Goal: Task Accomplishment & Management: Use online tool/utility

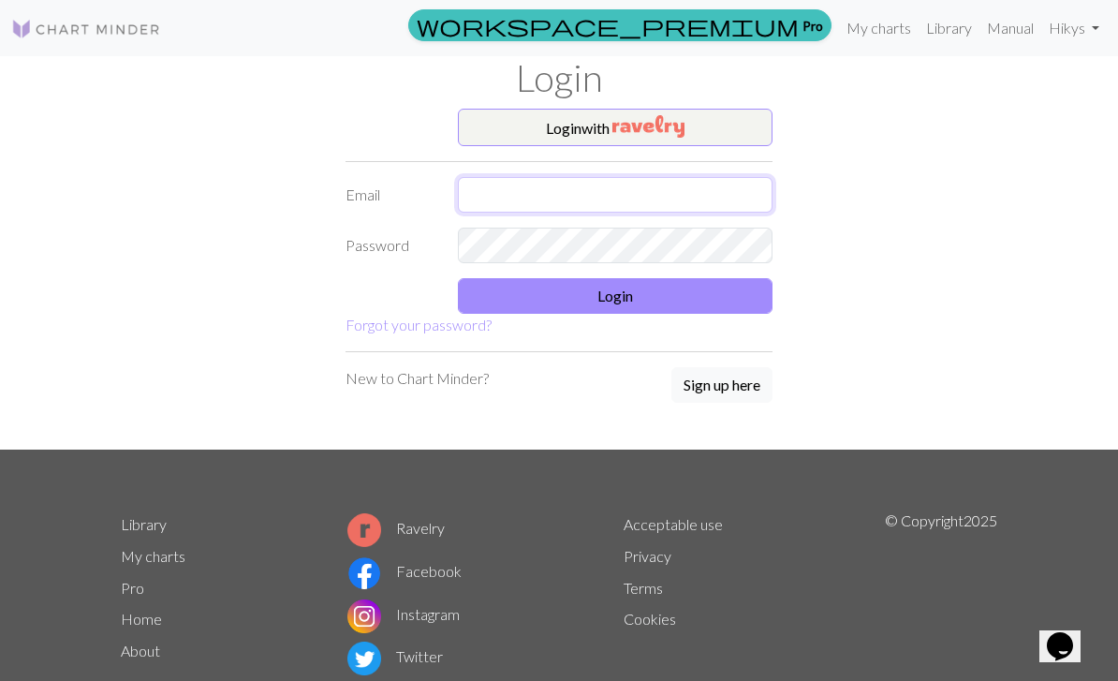
click at [706, 190] on input "text" at bounding box center [615, 195] width 315 height 36
type input "cd2667514@gmail.com"
click at [714, 307] on button "Login" at bounding box center [615, 296] width 315 height 36
click at [746, 295] on button "Login" at bounding box center [615, 296] width 315 height 36
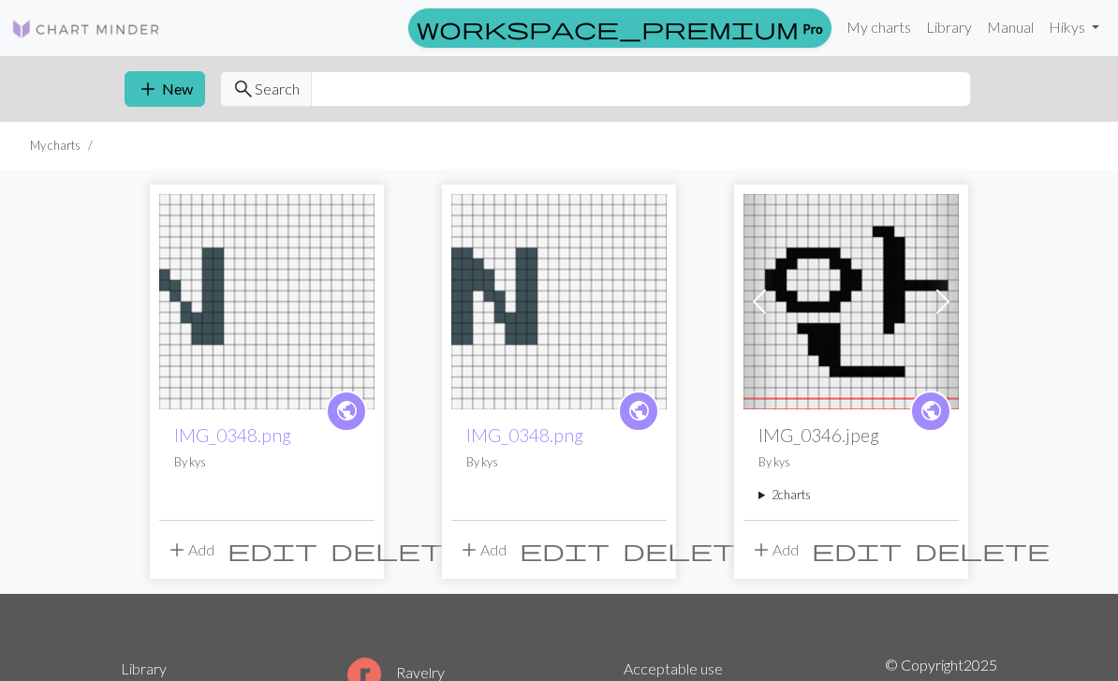
click at [841, 347] on img at bounding box center [851, 301] width 215 height 215
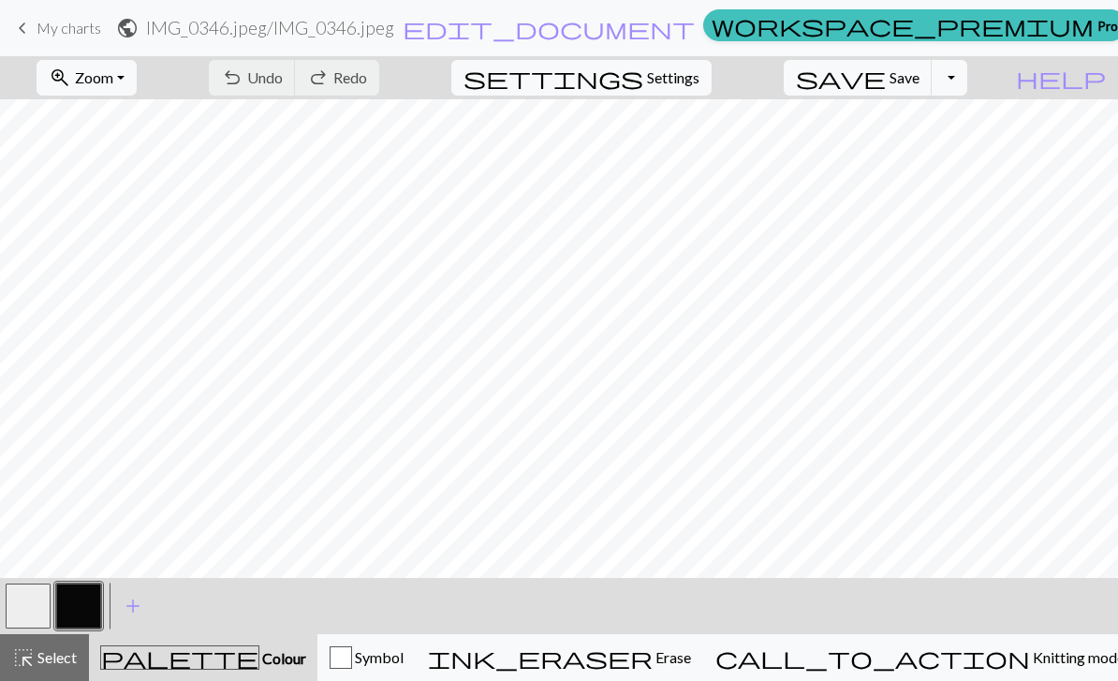
click at [712, 83] on button "settings Settings" at bounding box center [581, 78] width 260 height 36
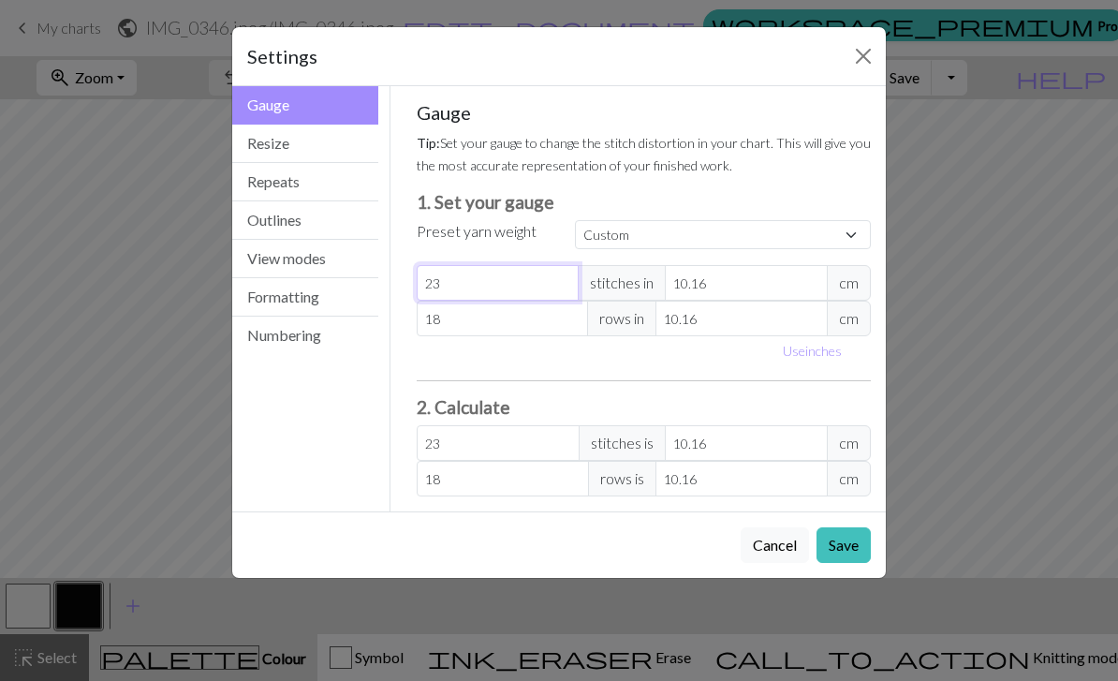
click at [486, 282] on input "23" at bounding box center [498, 283] width 163 height 36
type input "2"
type input "0"
type input "5"
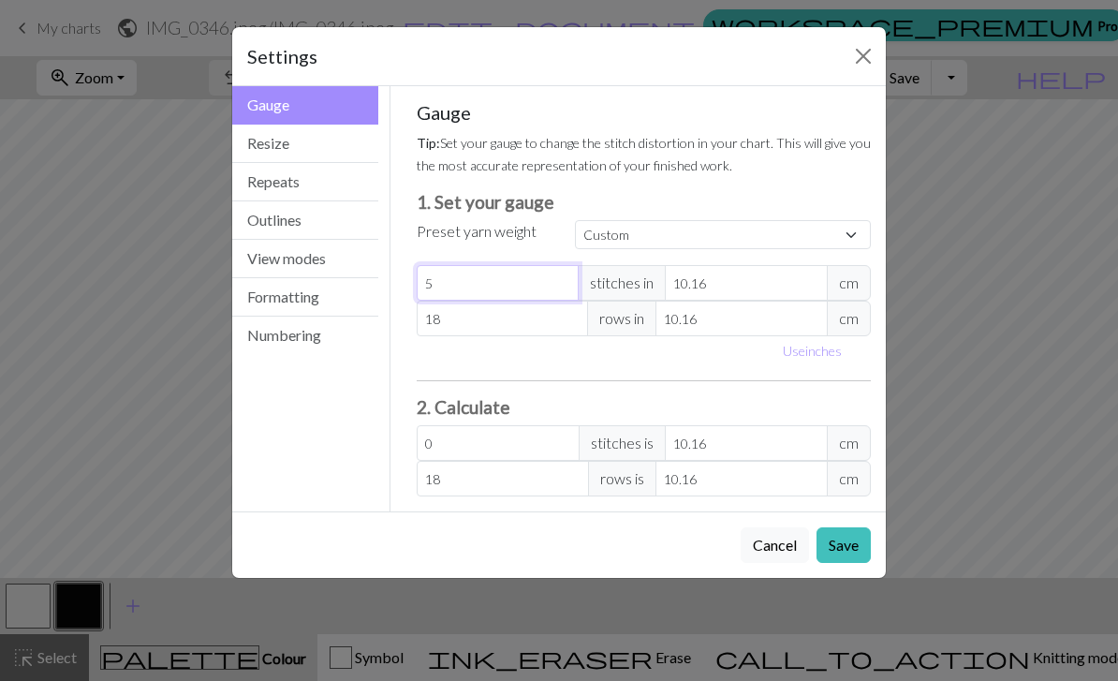
type input "5"
click at [730, 281] on input "10.16" at bounding box center [746, 283] width 163 height 36
click at [801, 348] on button "Use inches" at bounding box center [813, 350] width 76 height 29
type input "4"
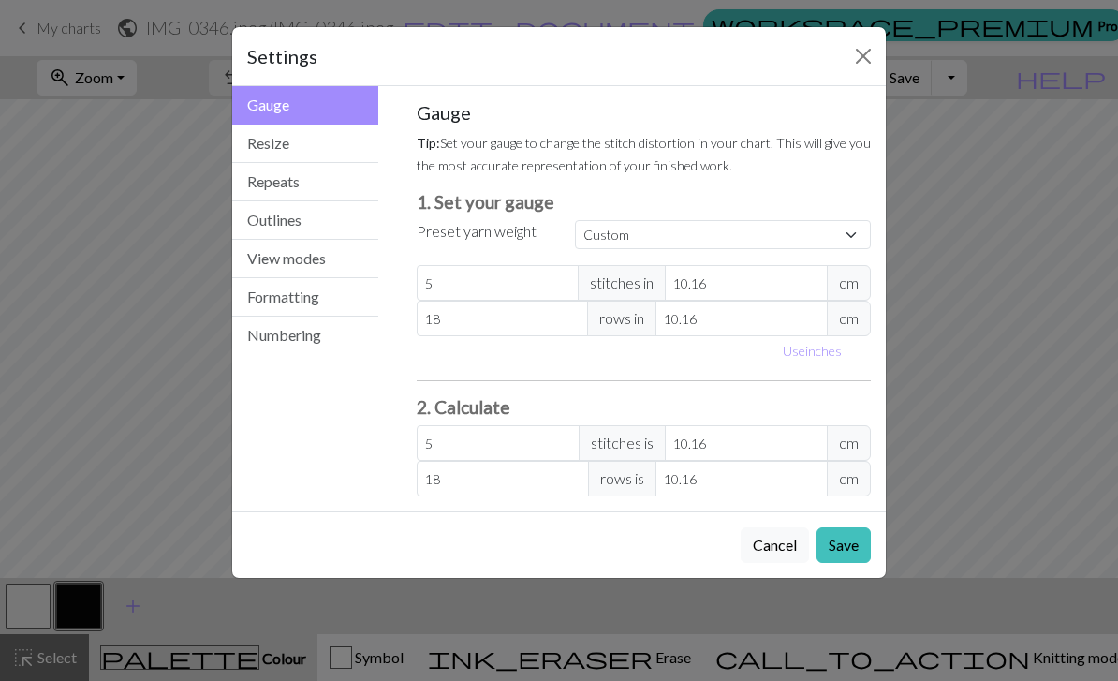
type input "4"
click at [731, 286] on input "4" at bounding box center [731, 283] width 153 height 36
click at [723, 378] on div "Gauge Tip: Set your gauge to change the stitch distortion in your chart. This w…" at bounding box center [644, 298] width 455 height 395
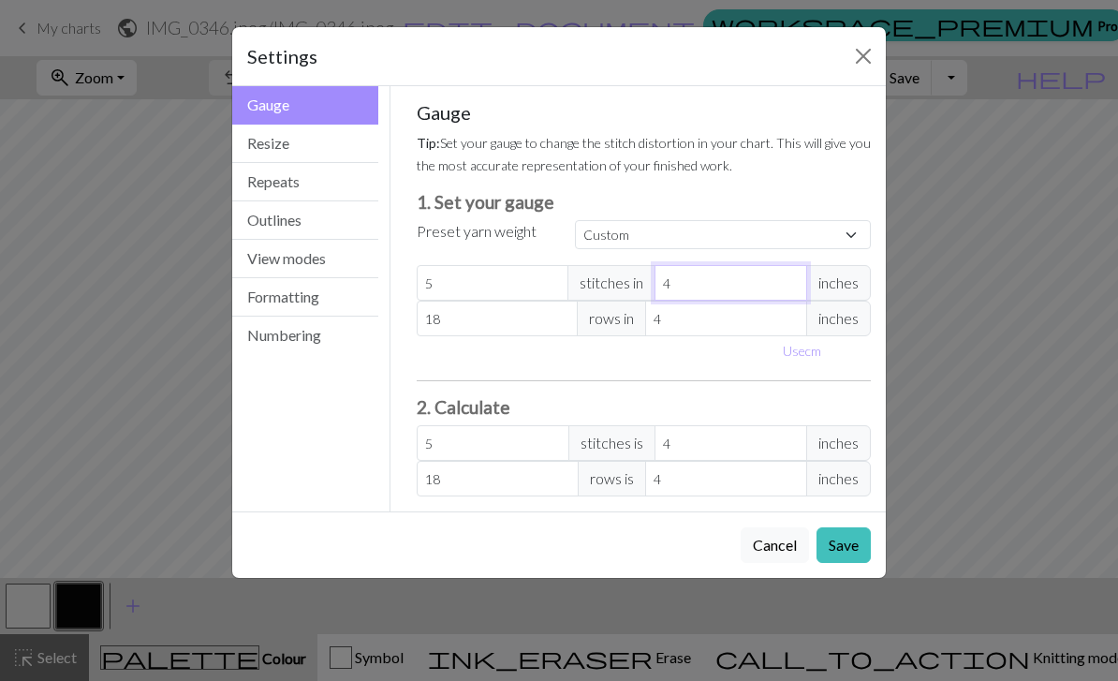
click at [719, 281] on input "4" at bounding box center [731, 283] width 153 height 36
type input "1"
type input "20"
type input "1"
click at [530, 283] on input "5" at bounding box center [493, 283] width 153 height 36
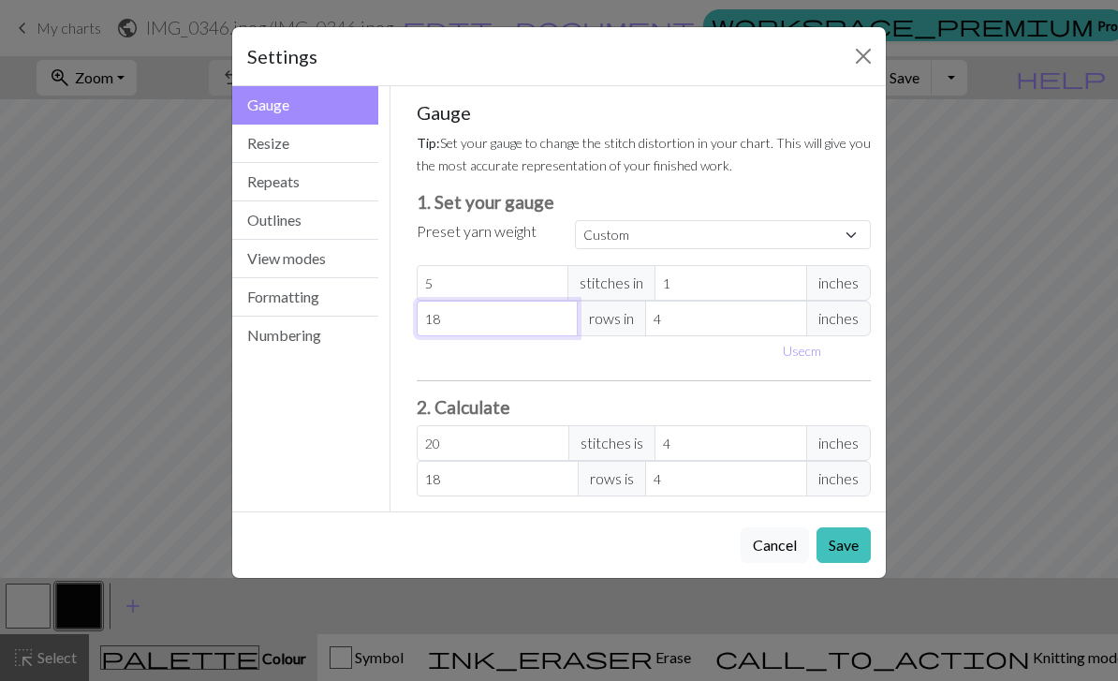
click at [550, 328] on input "18" at bounding box center [498, 319] width 162 height 36
click at [642, 360] on div "Use cm" at bounding box center [645, 350] width 478 height 29
click at [839, 546] on button "Save" at bounding box center [844, 545] width 54 height 36
